Goal: Task Accomplishment & Management: Use online tool/utility

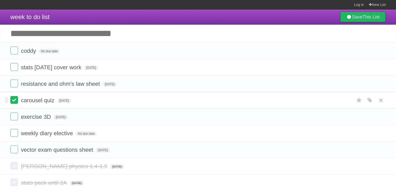
click at [12, 99] on label at bounding box center [14, 100] width 8 height 8
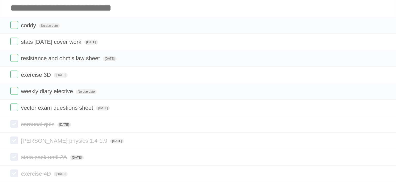
scroll to position [55, 0]
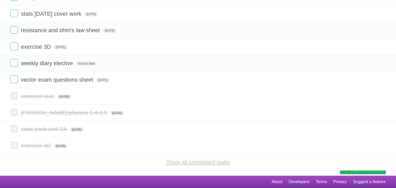
click at [218, 160] on link "Show all completed tasks" at bounding box center [198, 162] width 64 height 6
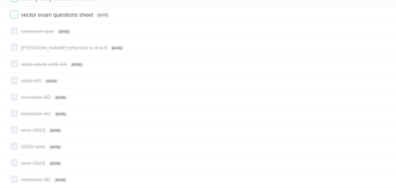
scroll to position [118, 0]
click at [382, 35] on icon at bounding box center [381, 32] width 7 height 9
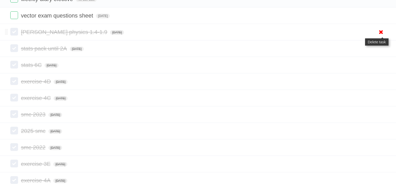
click at [381, 34] on icon at bounding box center [381, 32] width 7 height 9
click at [383, 36] on icon at bounding box center [381, 32] width 7 height 9
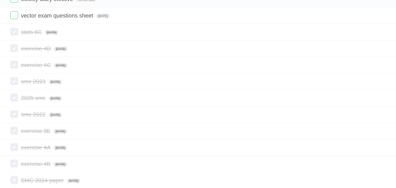
click at [379, 35] on icon at bounding box center [381, 32] width 7 height 9
click at [380, 50] on icon at bounding box center [381, 48] width 7 height 9
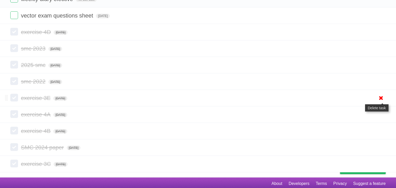
click at [381, 101] on icon at bounding box center [381, 98] width 7 height 9
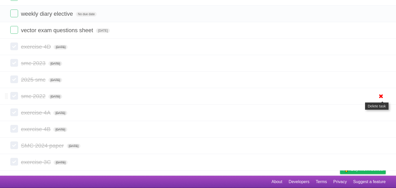
click at [380, 96] on icon at bounding box center [381, 96] width 7 height 9
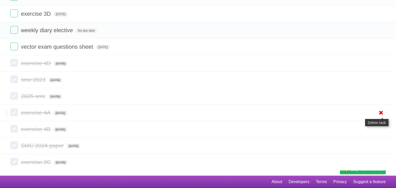
scroll to position [89, 0]
click at [382, 115] on icon at bounding box center [381, 113] width 7 height 9
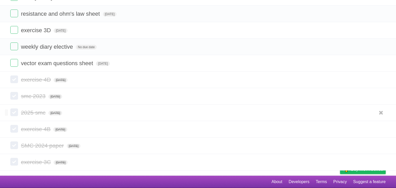
click at [382, 117] on li "2025 smc [DATE] White Red Blue Green Purple Orange" at bounding box center [198, 113] width 396 height 17
click at [381, 113] on icon at bounding box center [381, 113] width 7 height 9
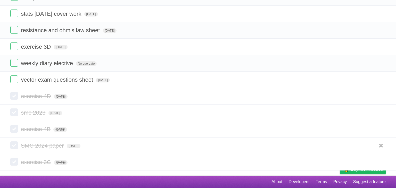
scroll to position [55, 0]
click at [380, 149] on icon at bounding box center [381, 146] width 7 height 9
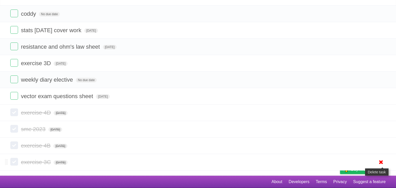
click at [377, 162] on link at bounding box center [382, 162] width 10 height 9
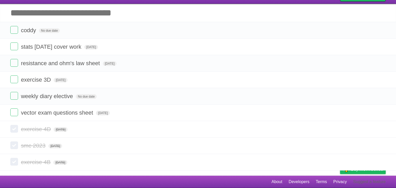
scroll to position [22, 0]
click at [383, 162] on icon at bounding box center [381, 162] width 7 height 9
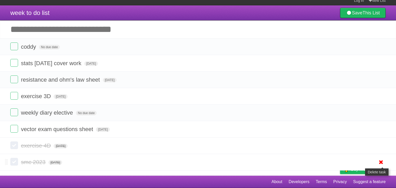
click at [377, 161] on link at bounding box center [382, 162] width 10 height 9
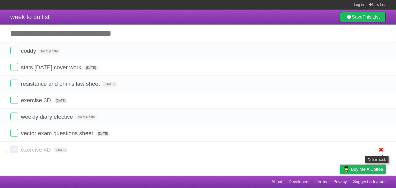
click at [382, 152] on icon at bounding box center [381, 150] width 7 height 9
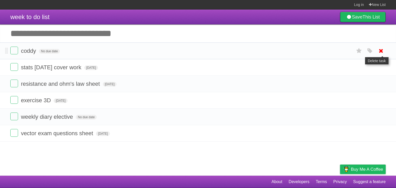
click at [381, 49] on icon at bounding box center [381, 51] width 7 height 9
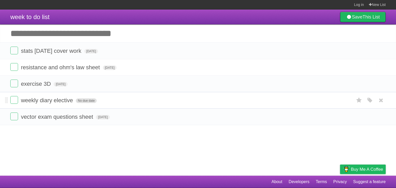
click at [87, 103] on span "No due date" at bounding box center [86, 101] width 21 height 5
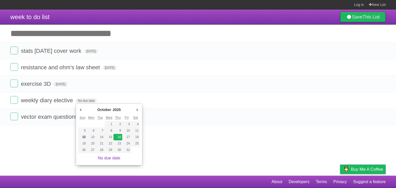
type span "[DATE]"
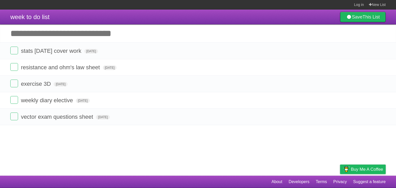
click at [118, 142] on article "week to do list Save This List Add another task ********* stats [DATE] cover wo…" at bounding box center [198, 93] width 396 height 166
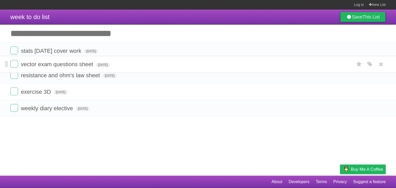
drag, startPoint x: 7, startPoint y: 119, endPoint x: 6, endPoint y: 66, distance: 52.9
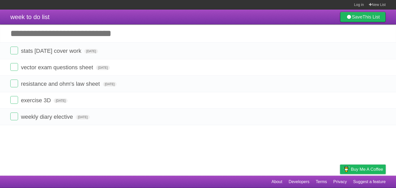
click at [54, 38] on input "Add another task" at bounding box center [198, 34] width 396 height 18
click button at bounding box center [0, 0] width 0 height 0
click at [55, 42] on input "**" at bounding box center [198, 34] width 396 height 18
type input "**********"
click input "*********" at bounding box center [0, 0] width 0 height 0
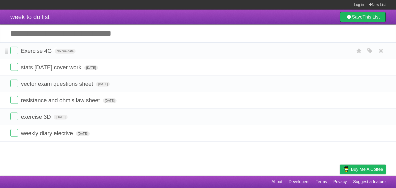
click at [36, 53] on span "Exercise 4G" at bounding box center [37, 51] width 32 height 6
click at [53, 51] on input "**********" at bounding box center [37, 51] width 32 height 7
type input "**********"
click at [127, 51] on span "No due date" at bounding box center [129, 51] width 21 height 5
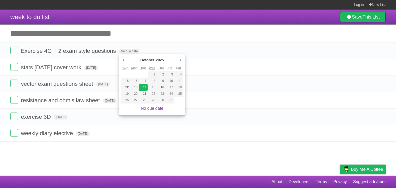
type span "[DATE]"
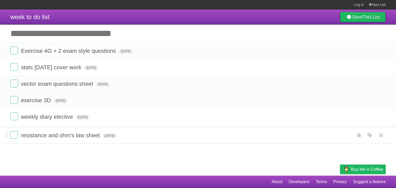
drag, startPoint x: 6, startPoint y: 100, endPoint x: 1, endPoint y: 135, distance: 35.7
click at [89, 161] on article "week to do list Save This List Add another task ********* Exercise 4G + 2 exam …" at bounding box center [198, 93] width 396 height 166
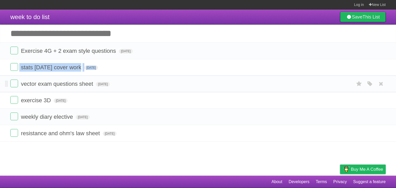
drag, startPoint x: 5, startPoint y: 67, endPoint x: 5, endPoint y: 80, distance: 12.6
click at [5, 80] on ul "Exercise 4G + 2 exam style questions [DATE] White Red Blue Green Purple Orange …" at bounding box center [198, 92] width 396 height 99
click at [96, 22] on header "week to do list Save This List" at bounding box center [198, 17] width 396 height 15
